Goal: Find specific page/section: Find specific page/section

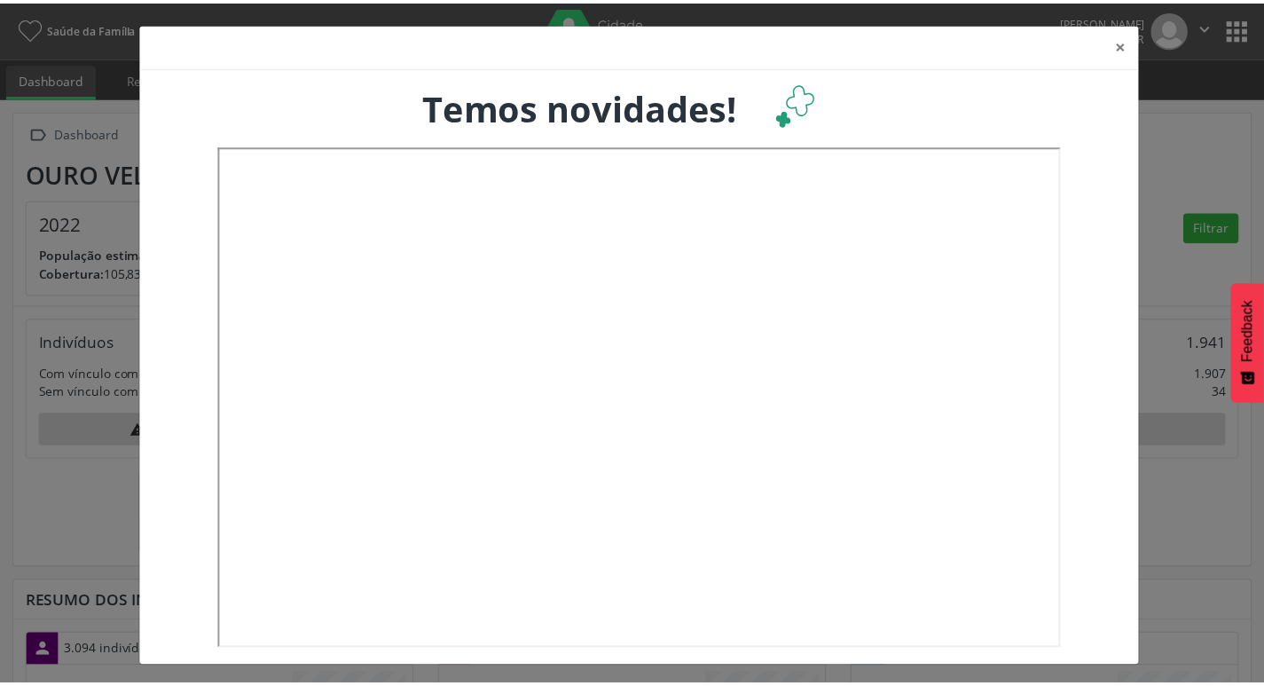
scroll to position [294, 417]
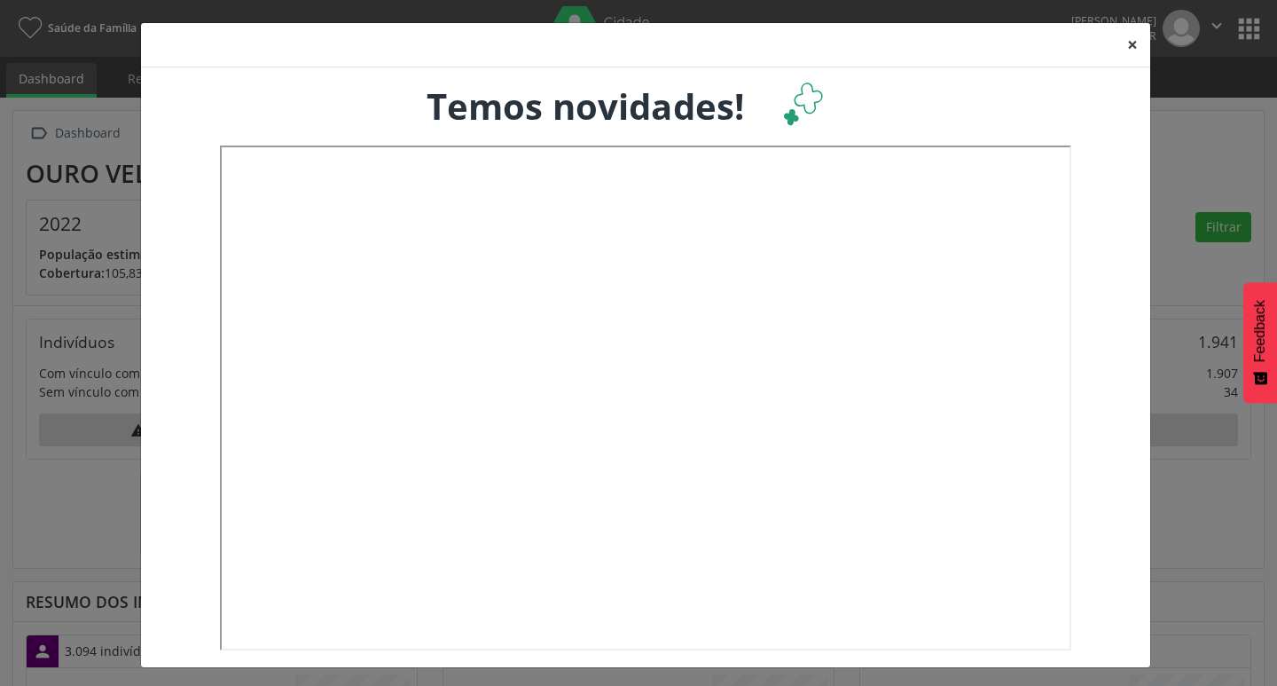
click at [1122, 46] on button "×" at bounding box center [1132, 44] width 35 height 43
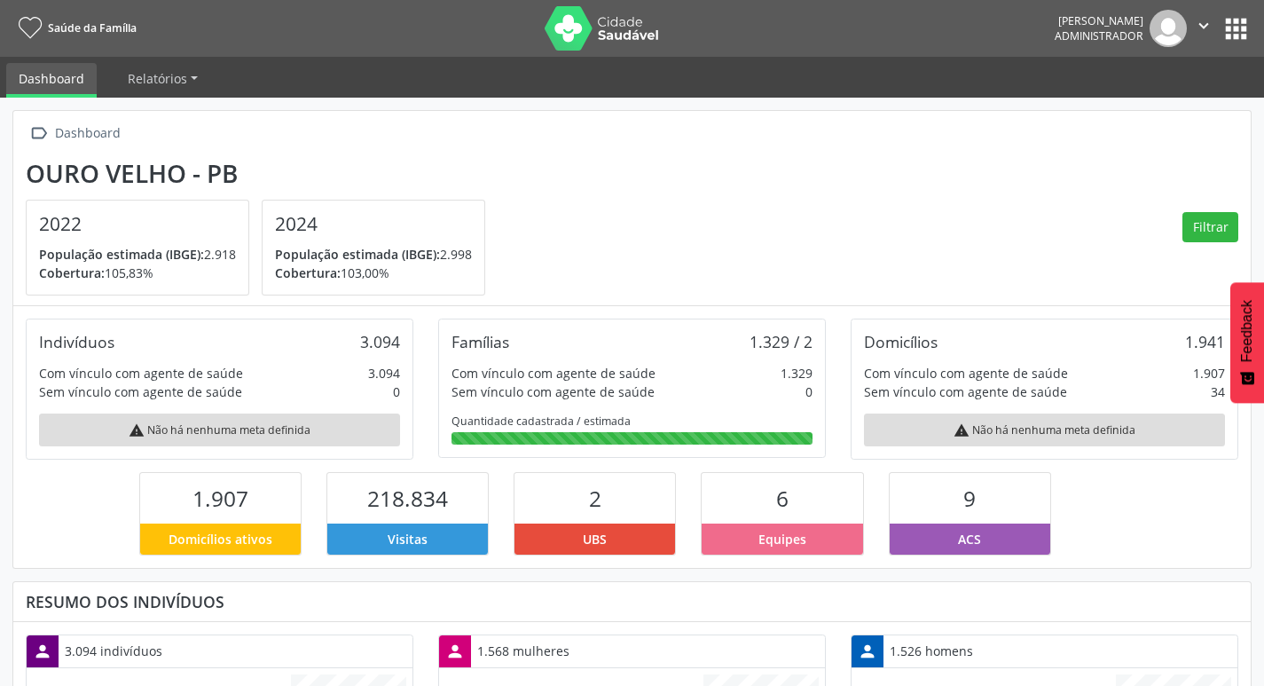
scroll to position [886578, 886460]
click at [1241, 33] on button "apps" at bounding box center [1235, 28] width 31 height 31
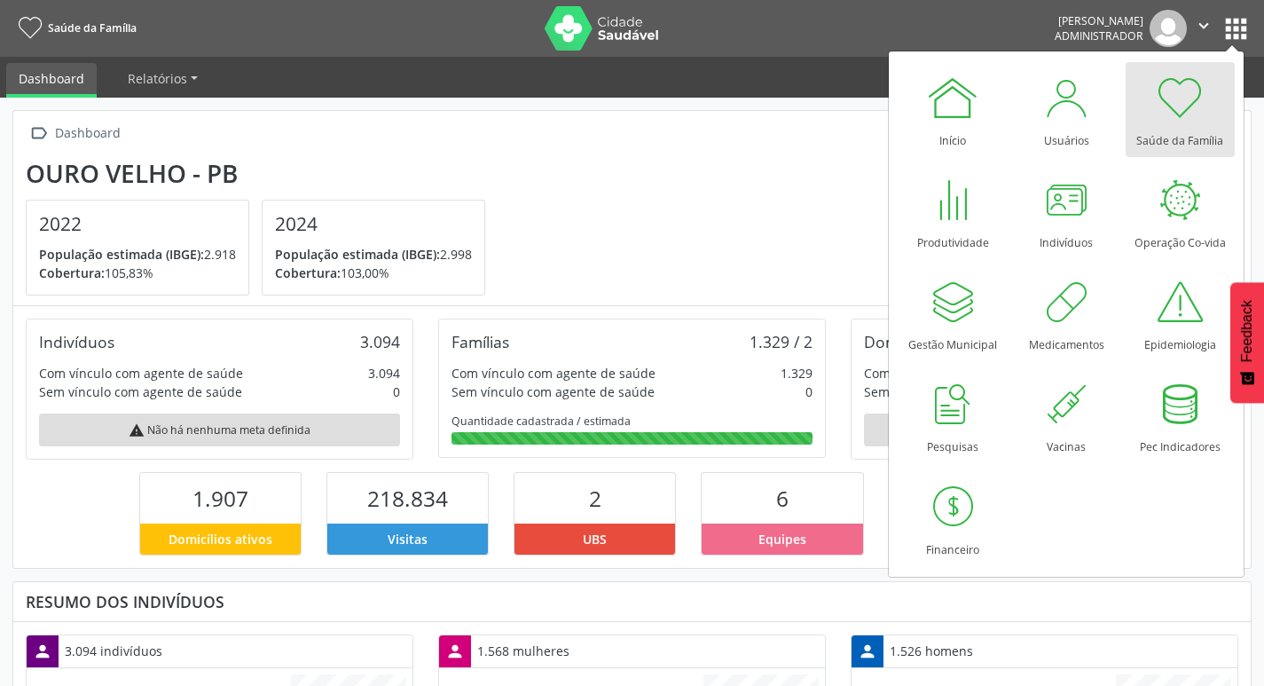
click at [661, 223] on section "Ouro Velho - PB 2022 População estimada (IBGE): 2.918 Cobertura: 105,83% 2024 P…" at bounding box center [632, 227] width 1212 height 137
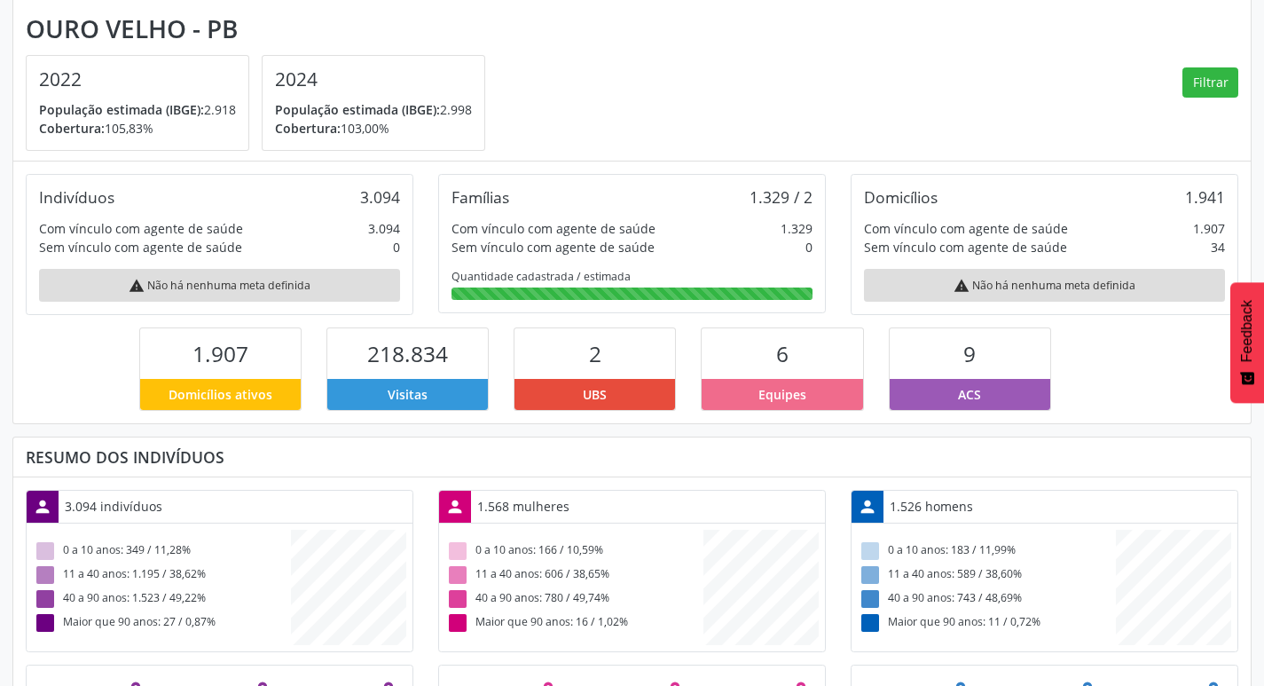
scroll to position [177, 0]
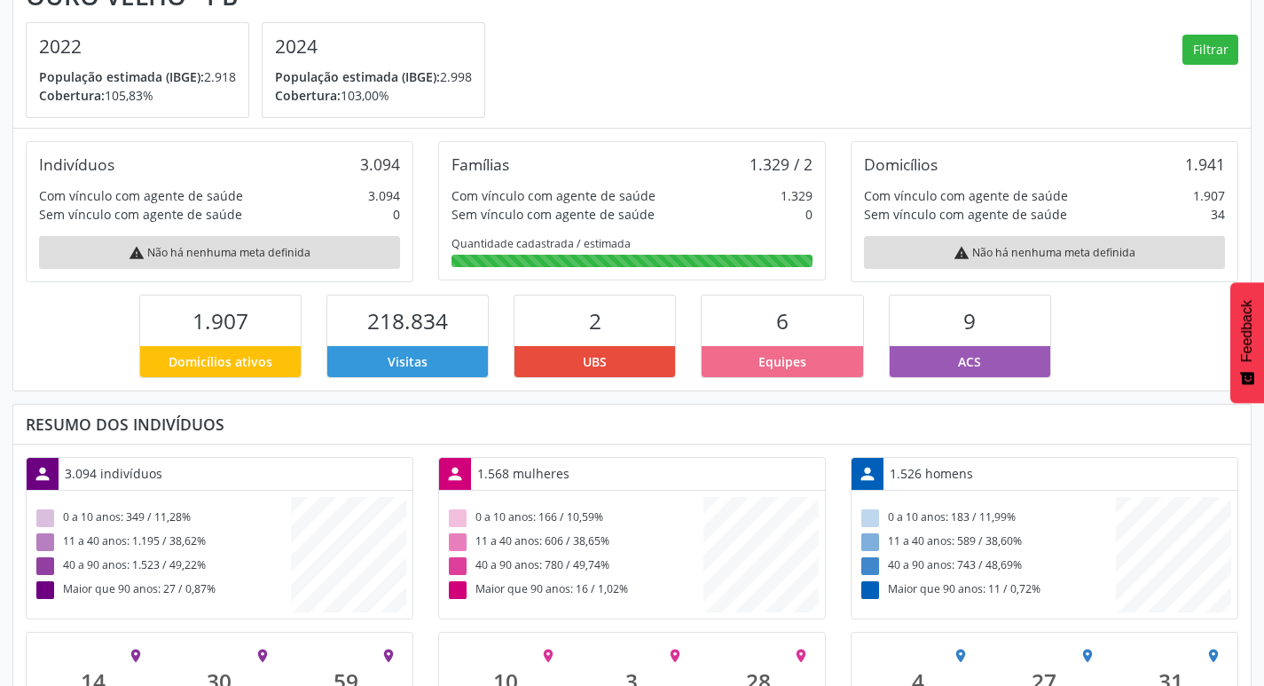
click at [1092, 89] on section "Ouro Velho - PB 2022 População estimada (IBGE): 2.918 Cobertura: 105,83% 2024 P…" at bounding box center [632, 49] width 1212 height 137
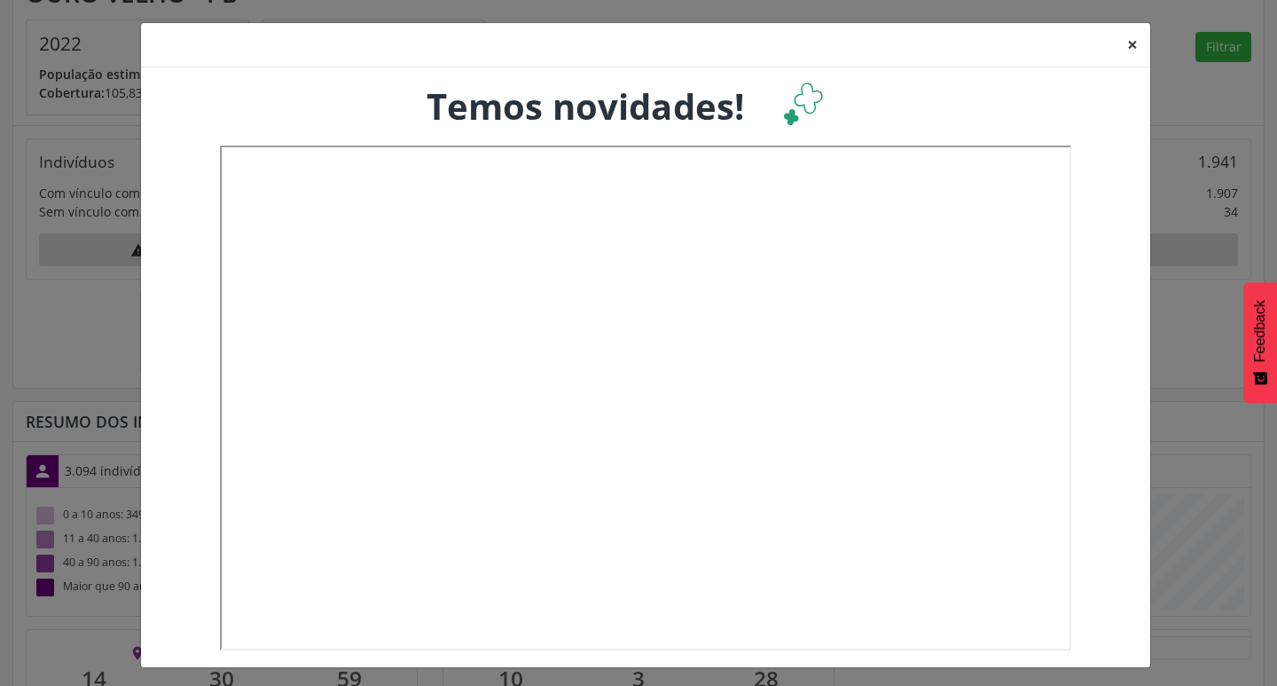
scroll to position [294, 417]
click at [1126, 50] on button "×" at bounding box center [1132, 44] width 35 height 43
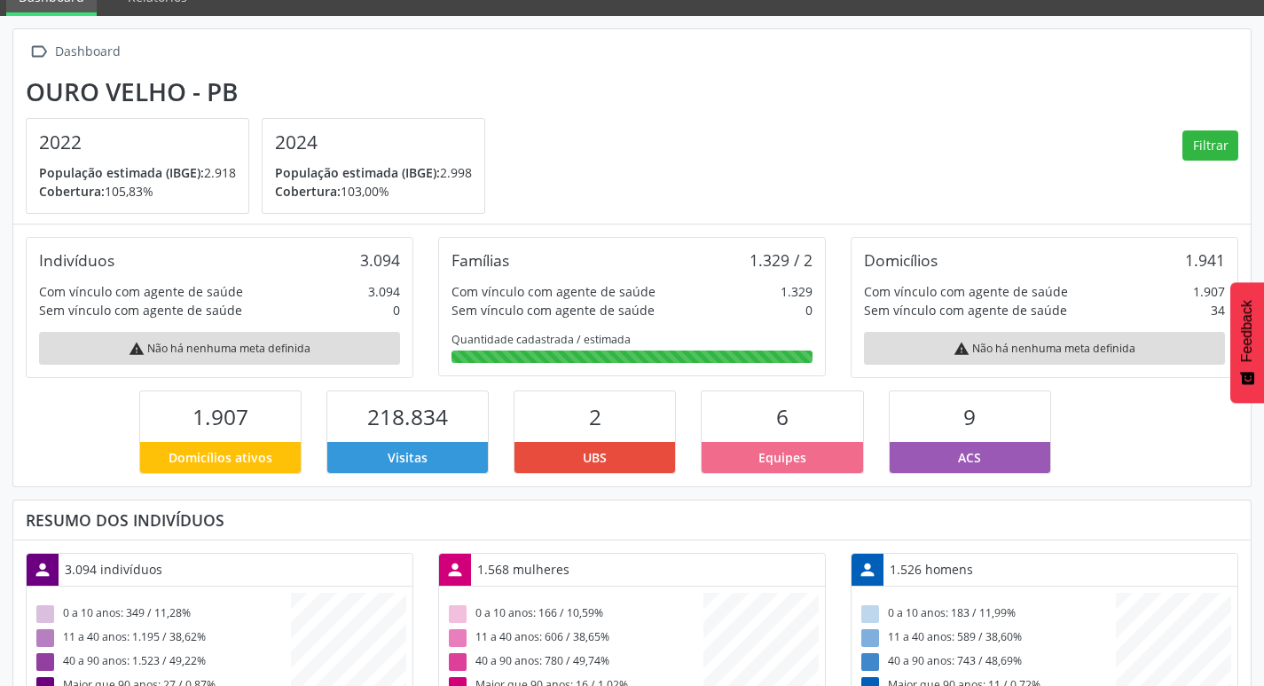
scroll to position [0, 0]
